Goal: Task Accomplishment & Management: Manage account settings

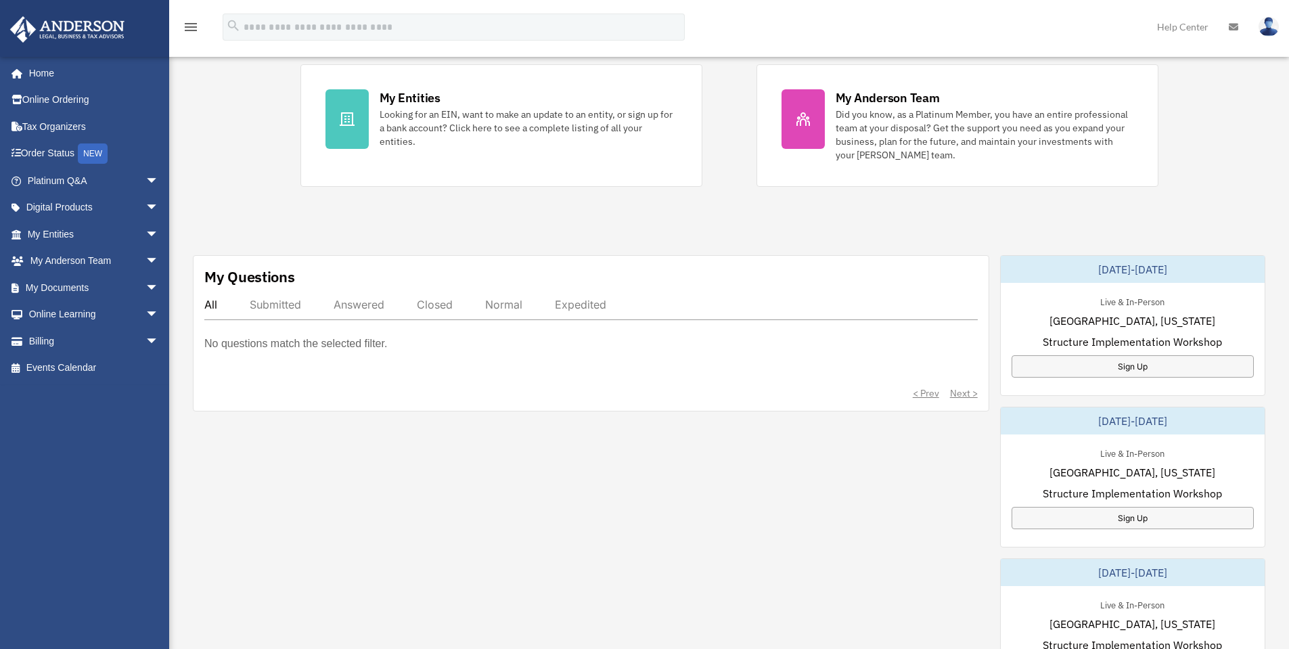
scroll to position [419, 0]
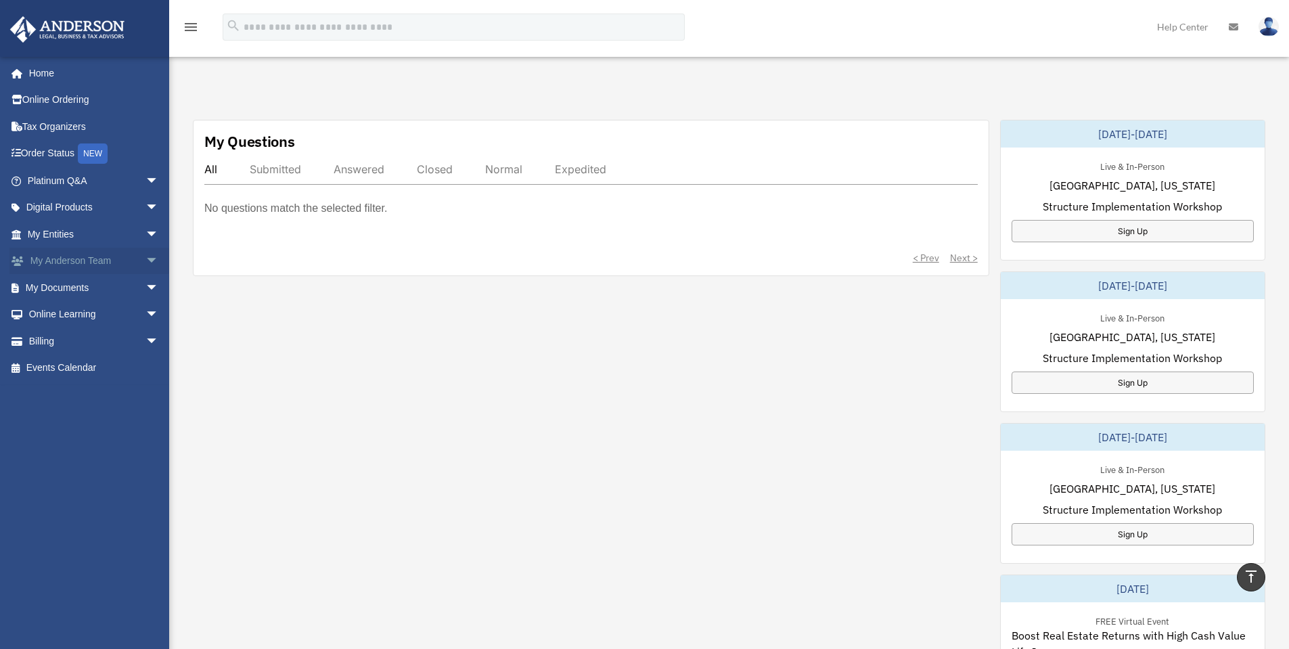
click at [127, 264] on link "My [PERSON_NAME] Team arrow_drop_down" at bounding box center [94, 261] width 170 height 27
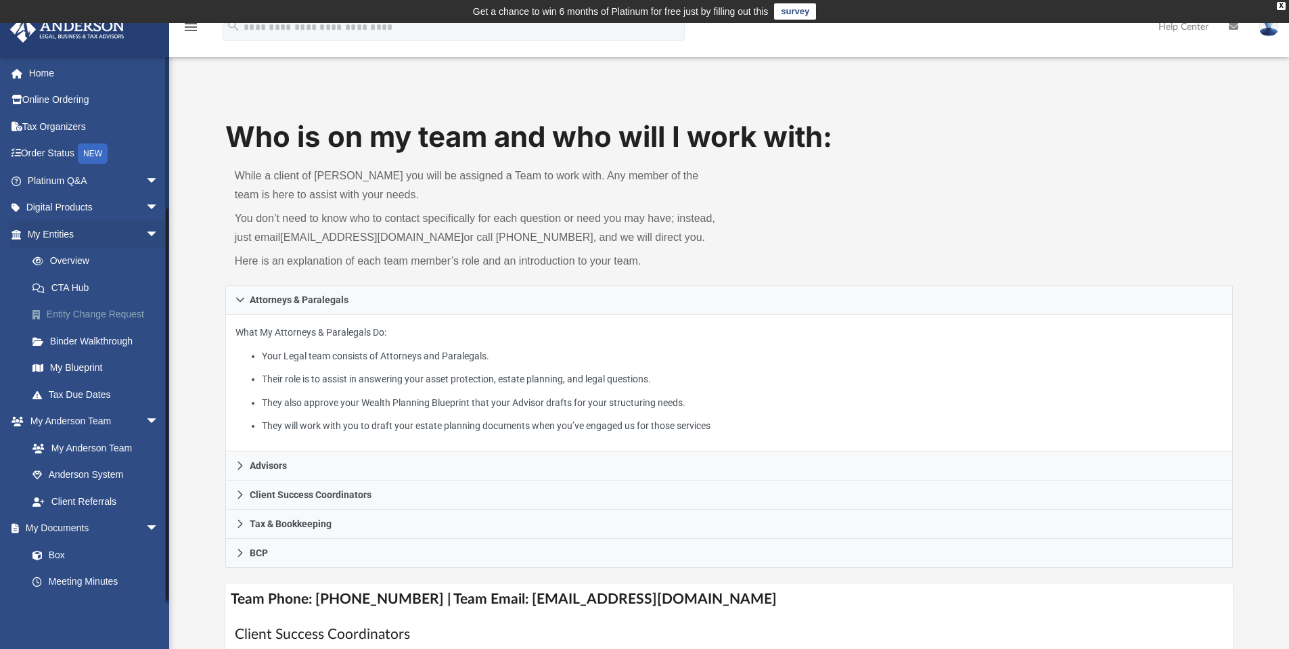
scroll to position [203, 0]
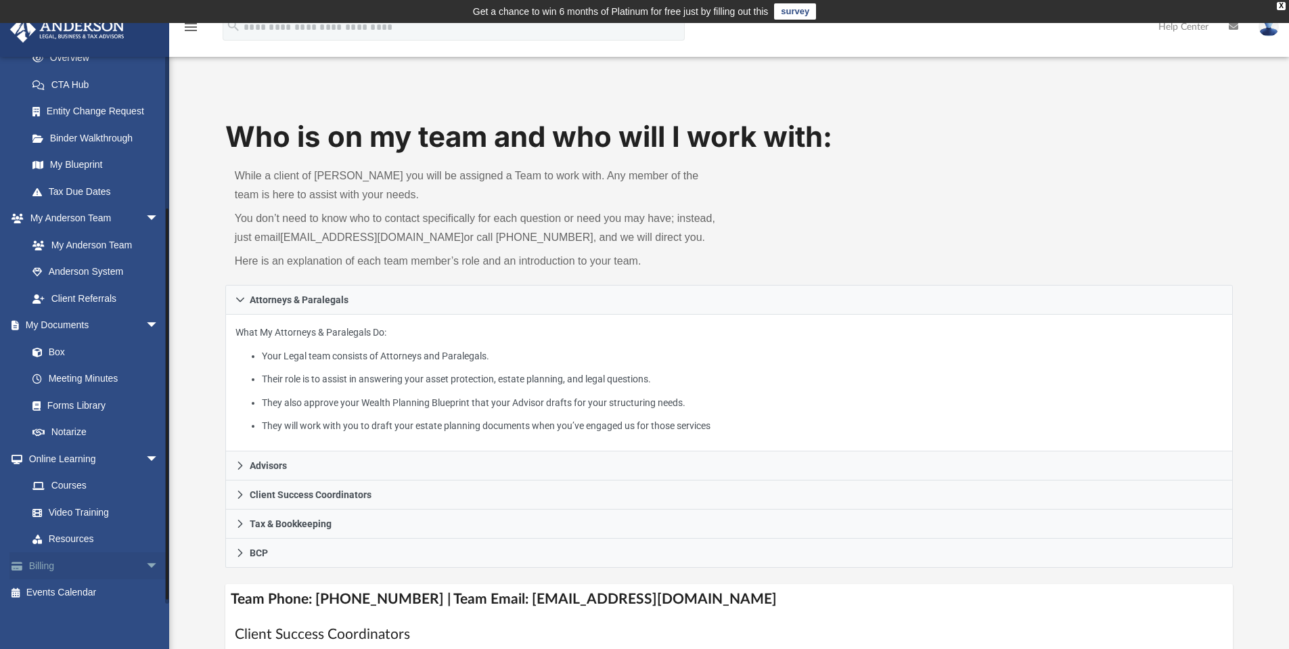
click at [146, 563] on span "arrow_drop_down" at bounding box center [159, 566] width 27 height 28
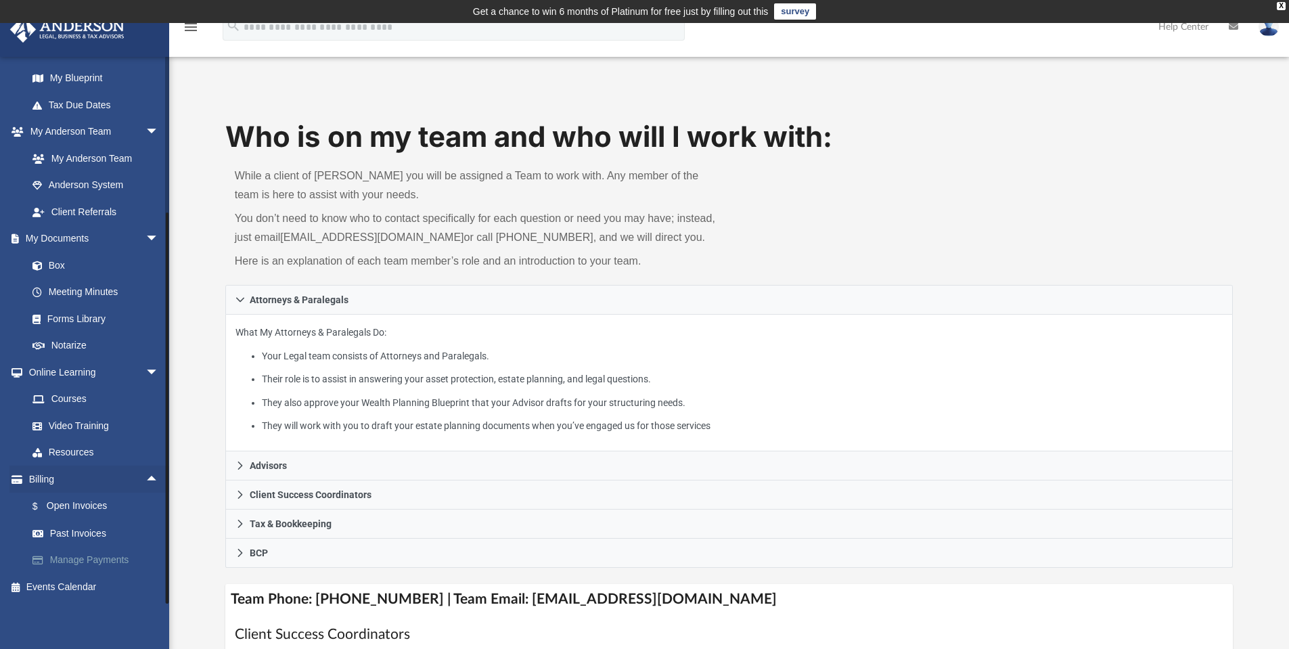
click at [112, 558] on link "Manage Payments" at bounding box center [99, 560] width 160 height 27
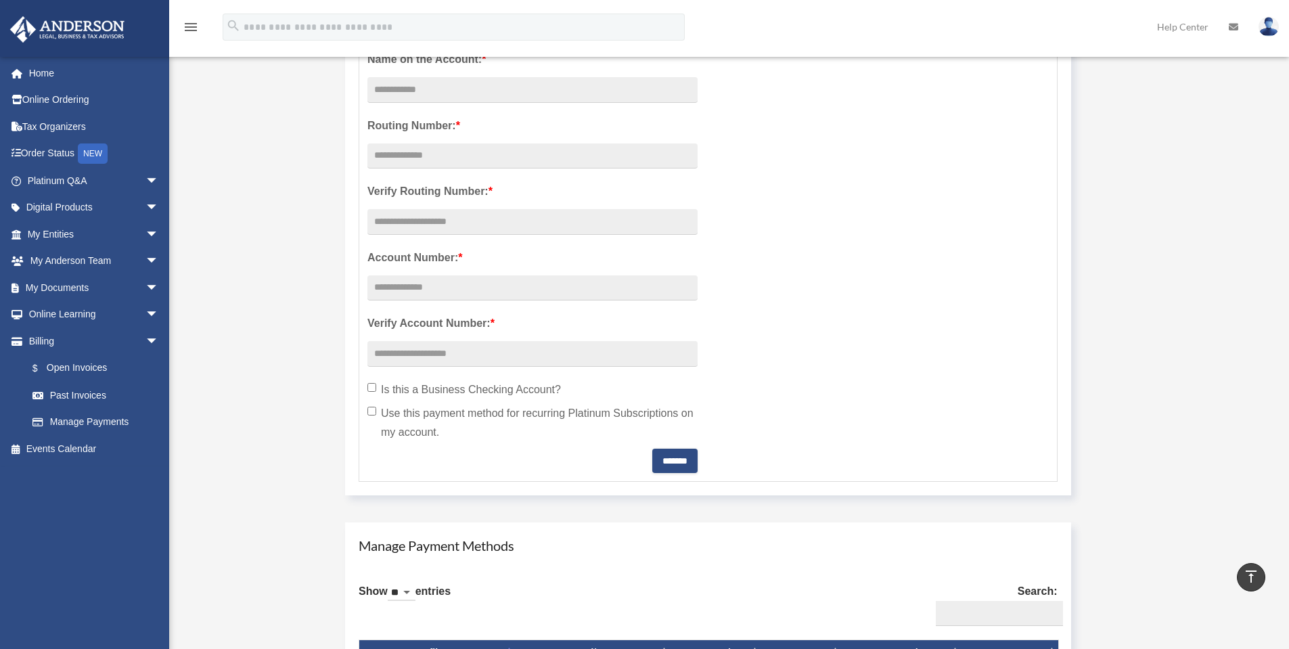
scroll to position [632, 0]
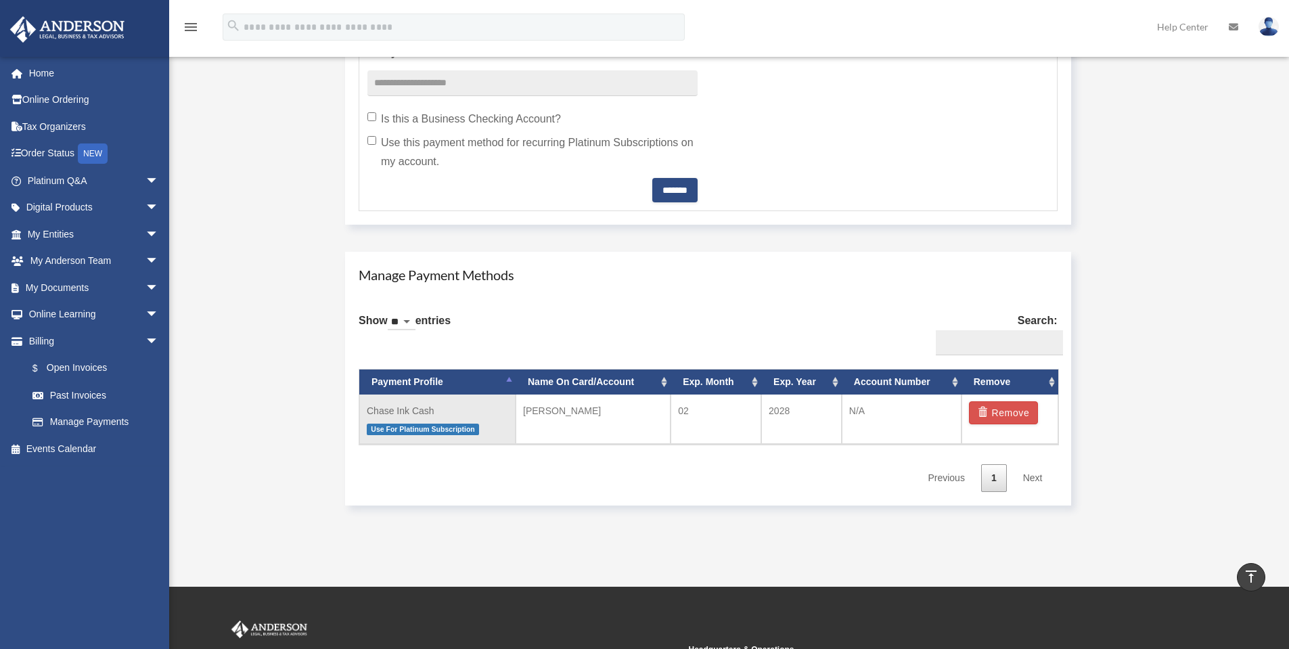
click at [843, 405] on td "N/A" at bounding box center [902, 420] width 120 height 50
click at [753, 410] on td "02" at bounding box center [716, 420] width 91 height 50
click at [774, 411] on td "2028" at bounding box center [801, 420] width 81 height 50
click at [452, 399] on td "Chase Ink Cash Use For Platinum Subscription" at bounding box center [437, 420] width 156 height 50
click at [856, 412] on td "N/A" at bounding box center [902, 420] width 120 height 50
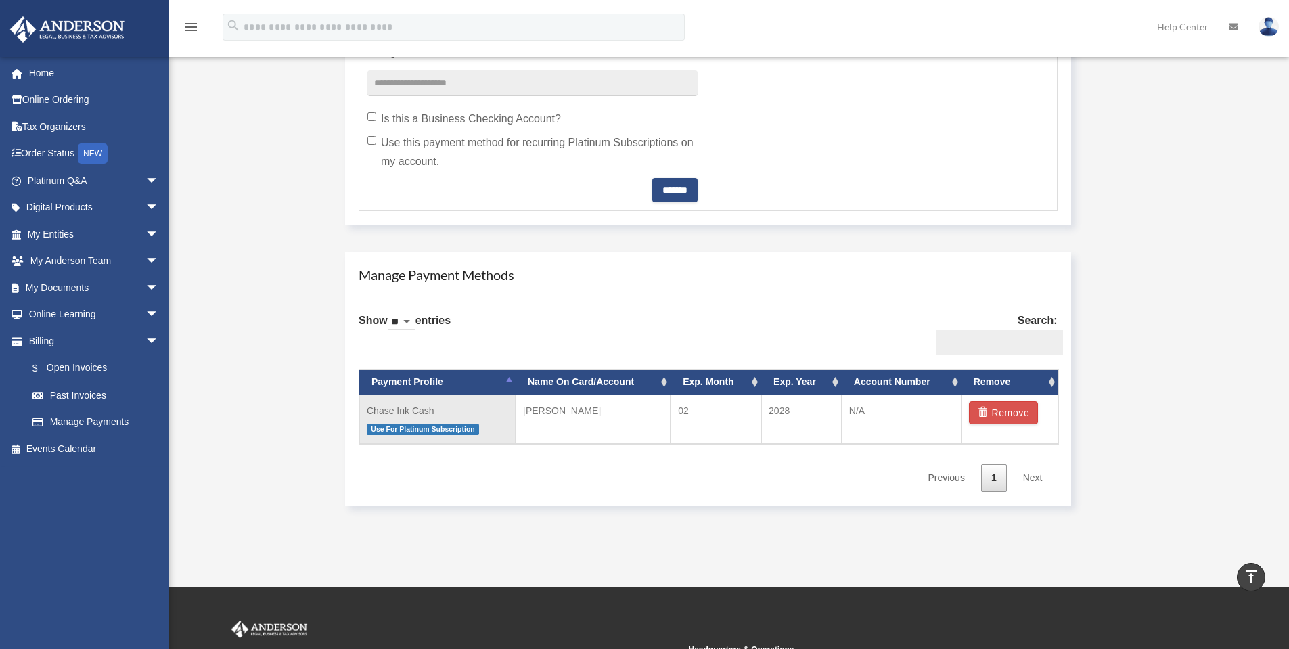
click at [773, 407] on td "2028" at bounding box center [801, 420] width 81 height 50
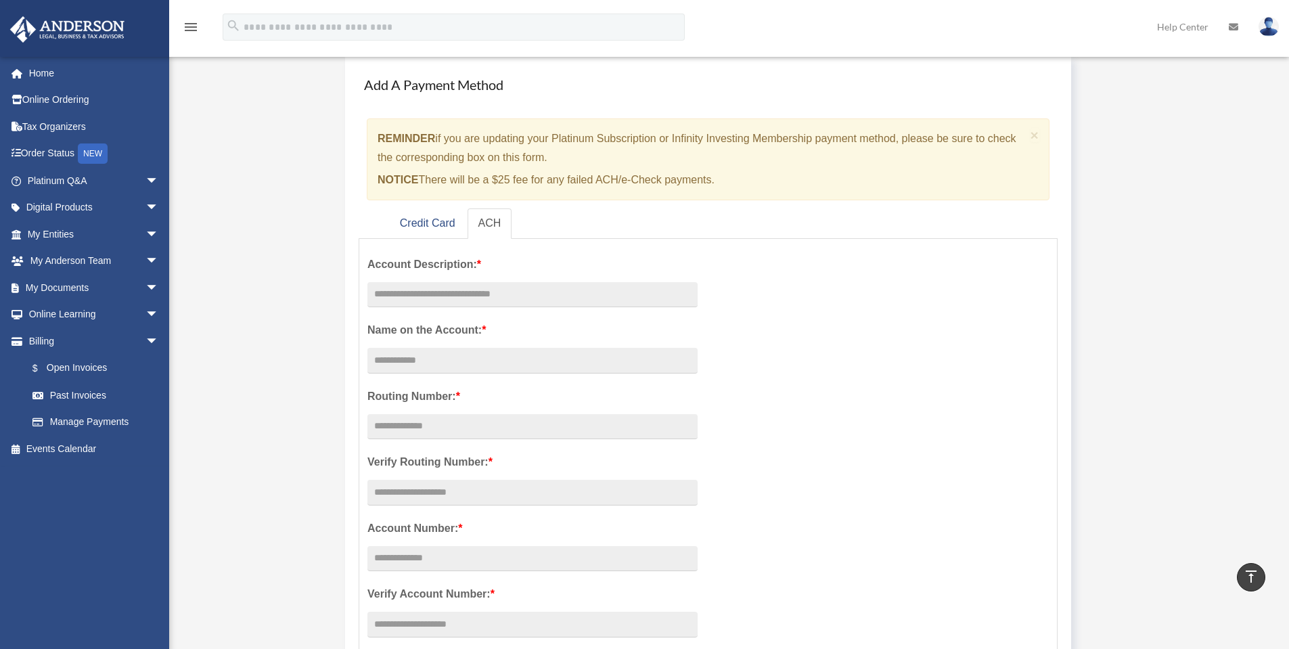
scroll to position [0, 0]
